Goal: Navigation & Orientation: Understand site structure

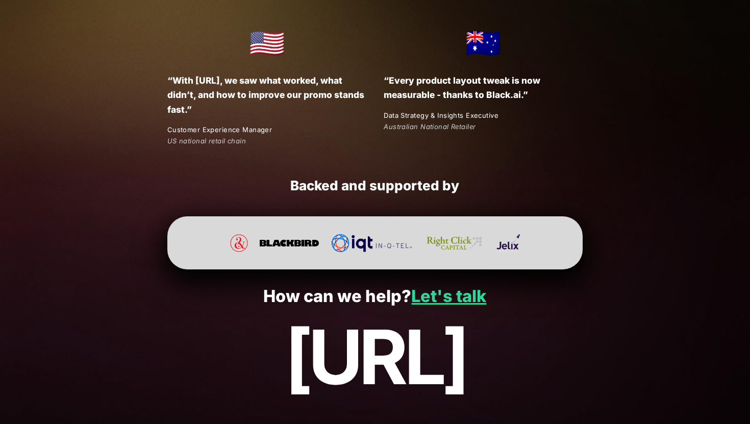
scroll to position [1870, 0]
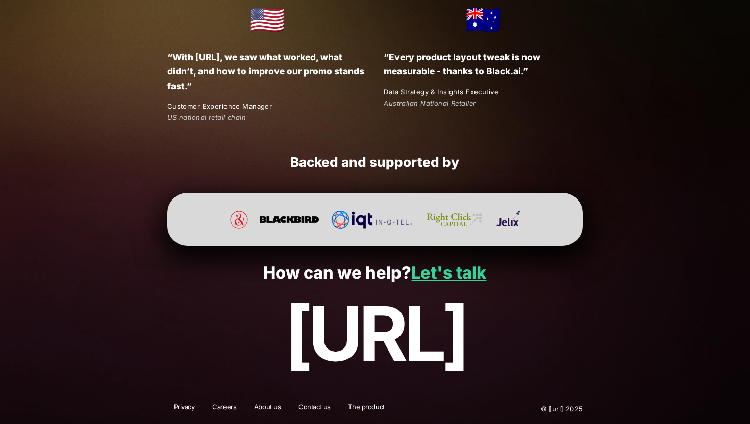
click at [367, 403] on link "The product" at bounding box center [365, 408] width 49 height 13
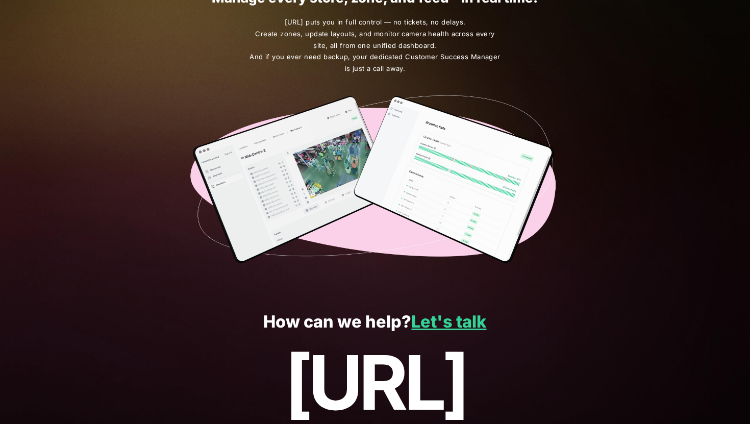
scroll to position [1777, 0]
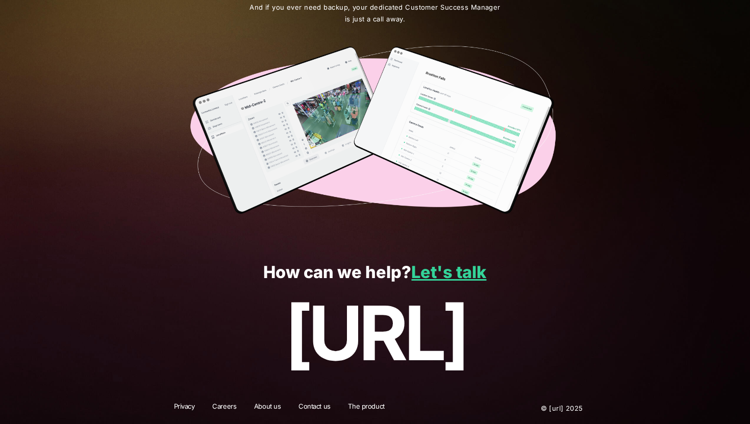
click at [306, 158] on img at bounding box center [374, 130] width 371 height 169
click at [267, 407] on link "About us" at bounding box center [267, 407] width 40 height 13
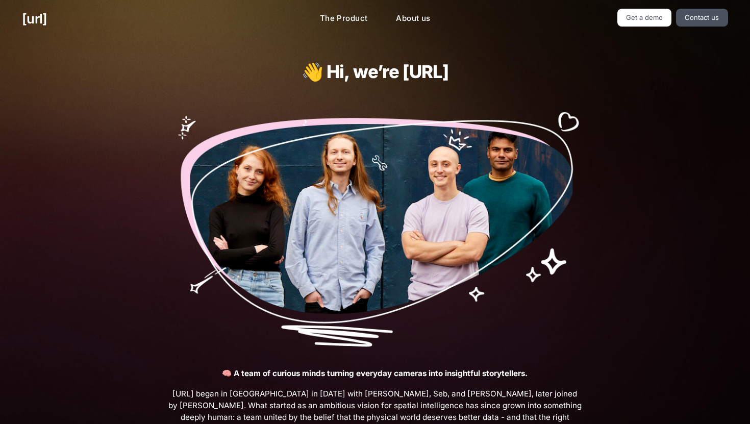
drag, startPoint x: 292, startPoint y: 67, endPoint x: 516, endPoint y: 78, distance: 223.6
click at [516, 78] on h1 "👋 Hi, we’re [URL]" at bounding box center [374, 72] width 333 height 20
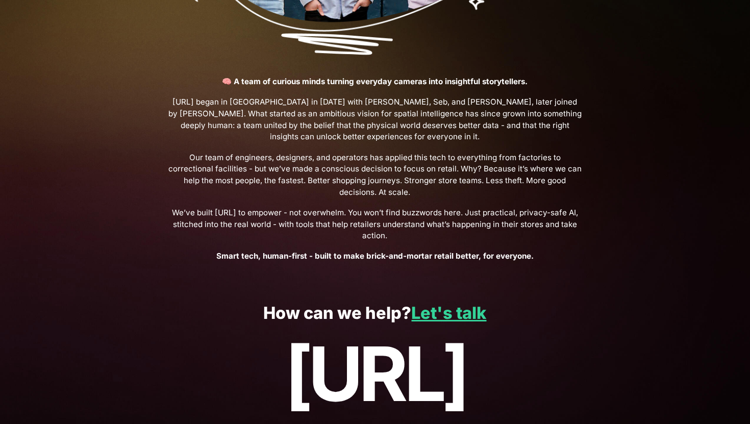
scroll to position [321, 0]
